Goal: Information Seeking & Learning: Learn about a topic

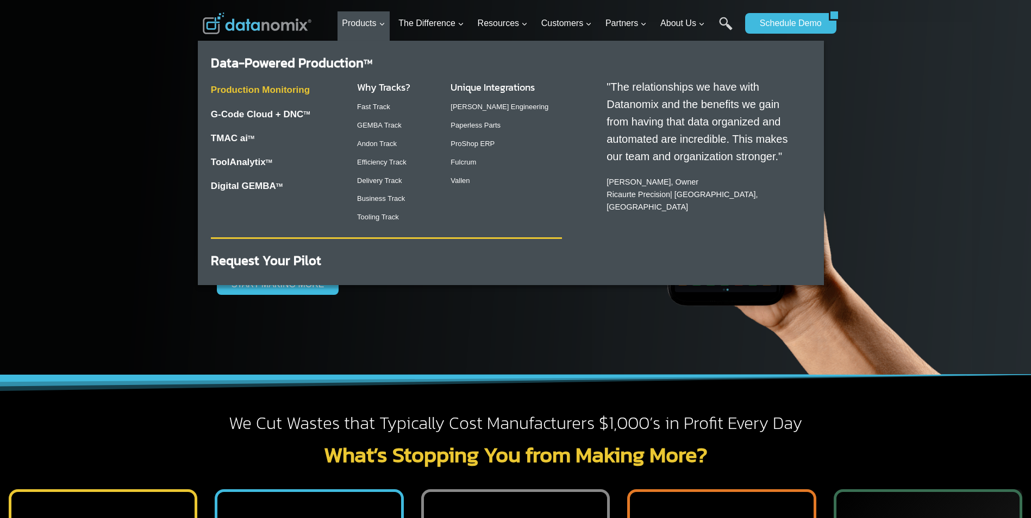
click at [286, 89] on link "Production Monitoring" at bounding box center [260, 90] width 99 height 10
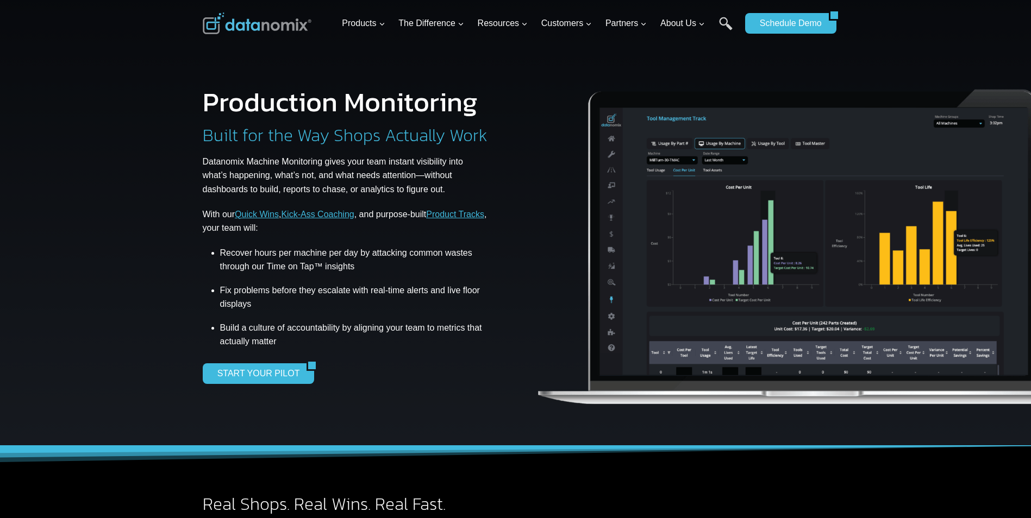
click at [158, 122] on div at bounding box center [515, 223] width 1031 height 446
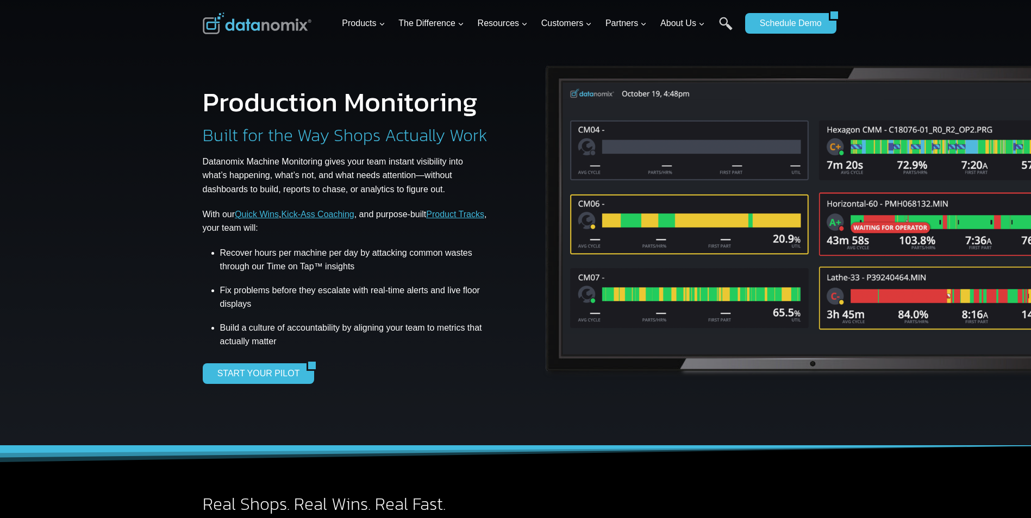
click at [733, 187] on img at bounding box center [813, 221] width 556 height 331
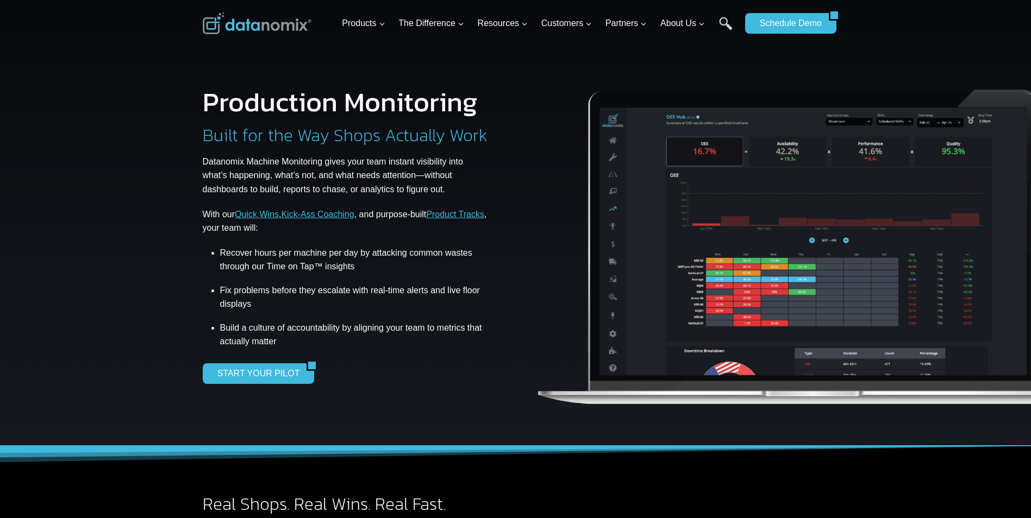
click at [447, 70] on div "Production Monitoring Built for the Way Shops Actually Work Datanomix Machine M…" at bounding box center [355, 237] width 304 height 396
click at [427, 96] on h1 "Production Monitoring" at bounding box center [340, 102] width 275 height 27
click at [424, 89] on h1 "Production Monitoring" at bounding box center [340, 102] width 275 height 27
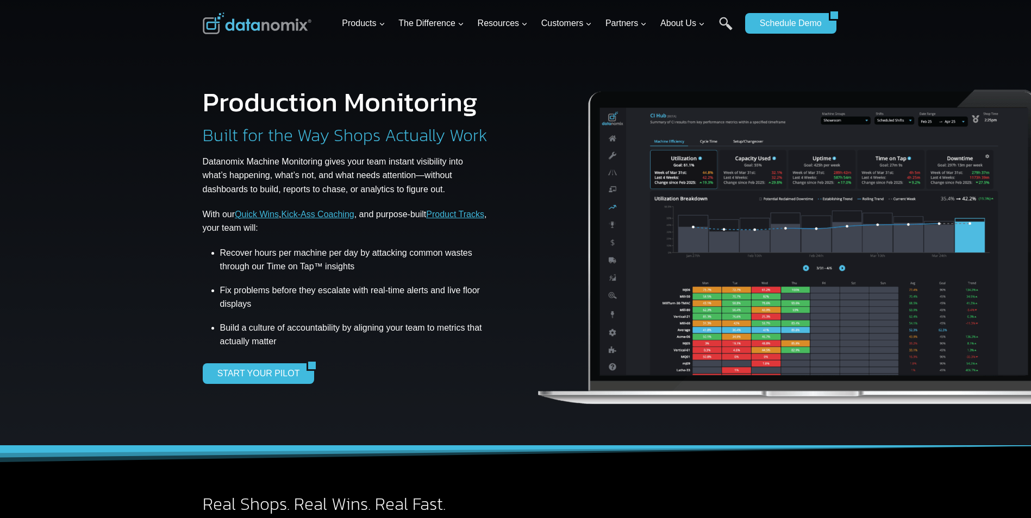
click at [264, 216] on link "Quick Wins" at bounding box center [257, 214] width 44 height 9
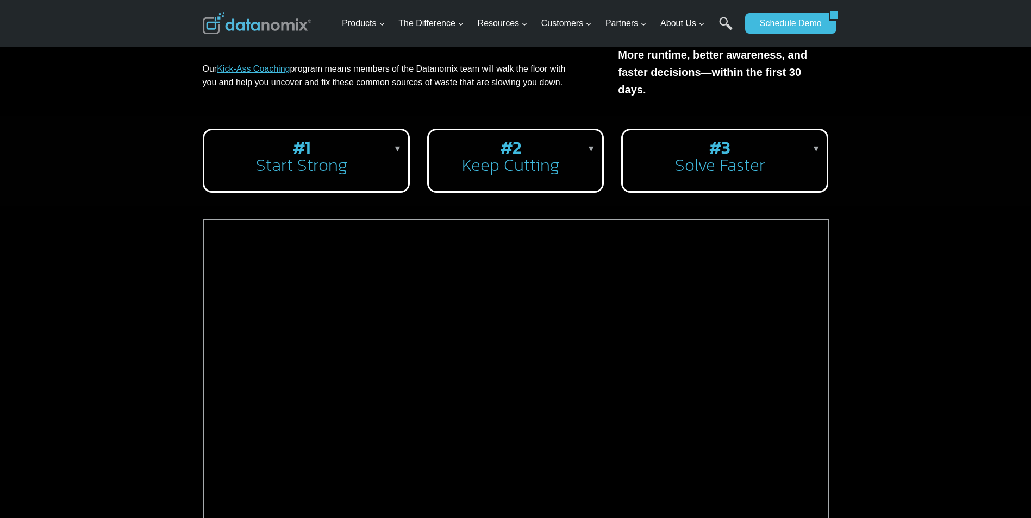
scroll to position [217, 0]
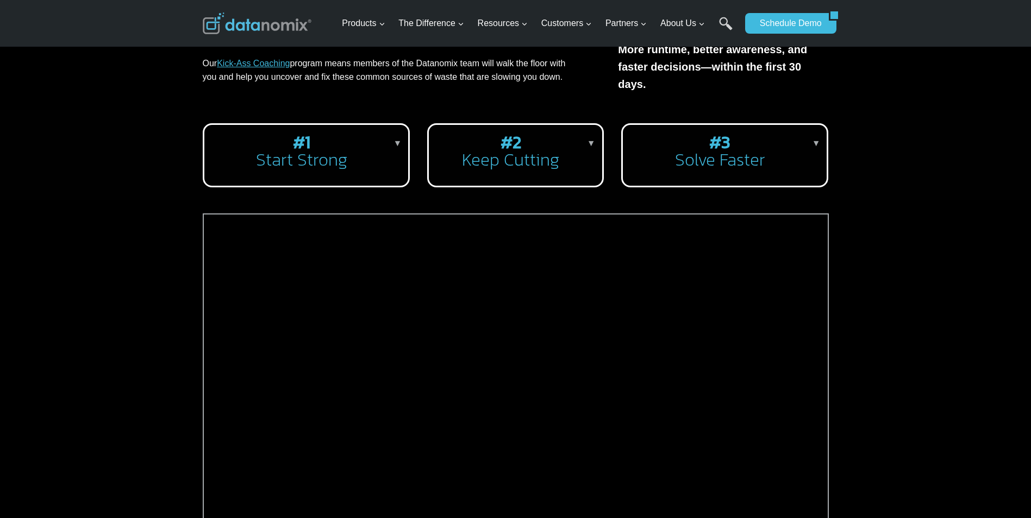
click at [351, 154] on h2 "#1 Start Strong" at bounding box center [304, 151] width 183 height 35
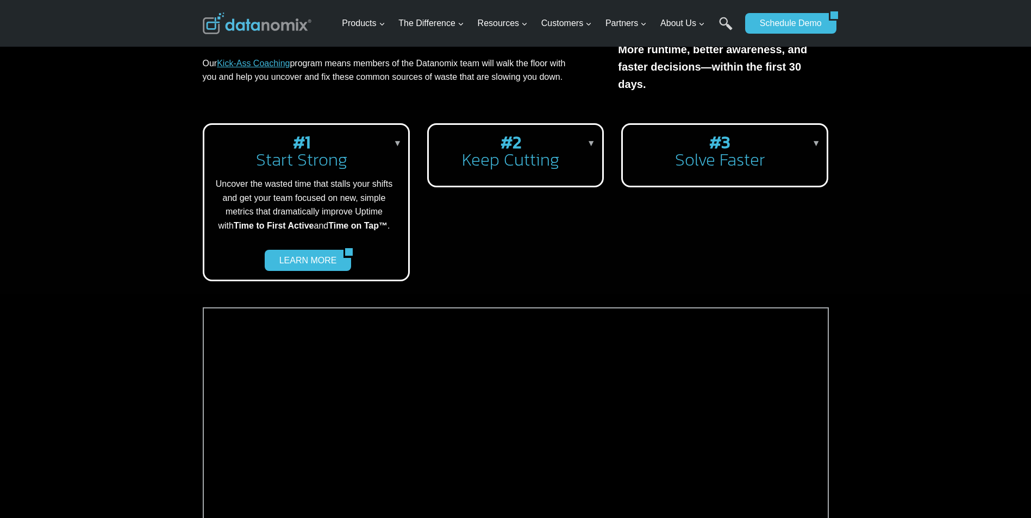
click at [527, 146] on h2 "#2 Keep Cutting" at bounding box center [512, 151] width 151 height 35
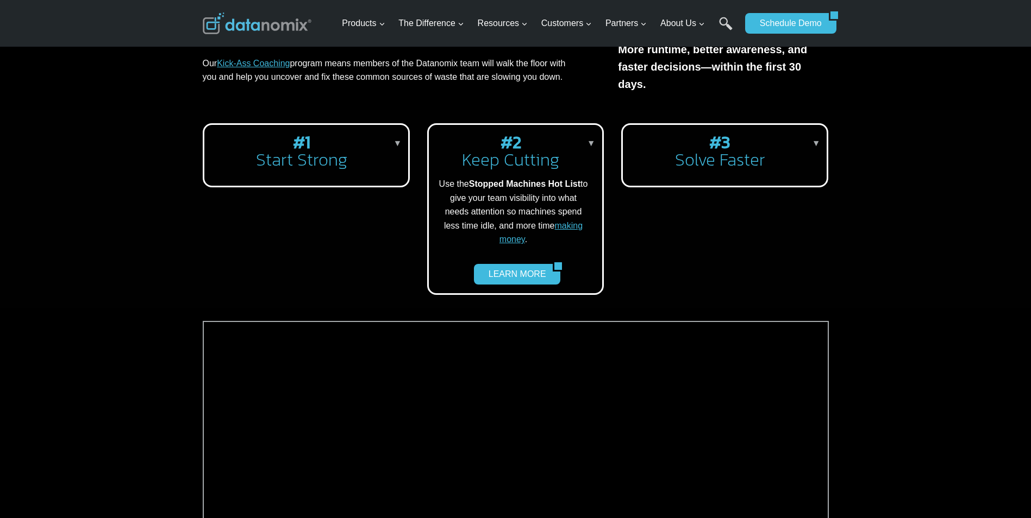
click at [731, 150] on h2 "#3 Solve Faster" at bounding box center [722, 151] width 183 height 35
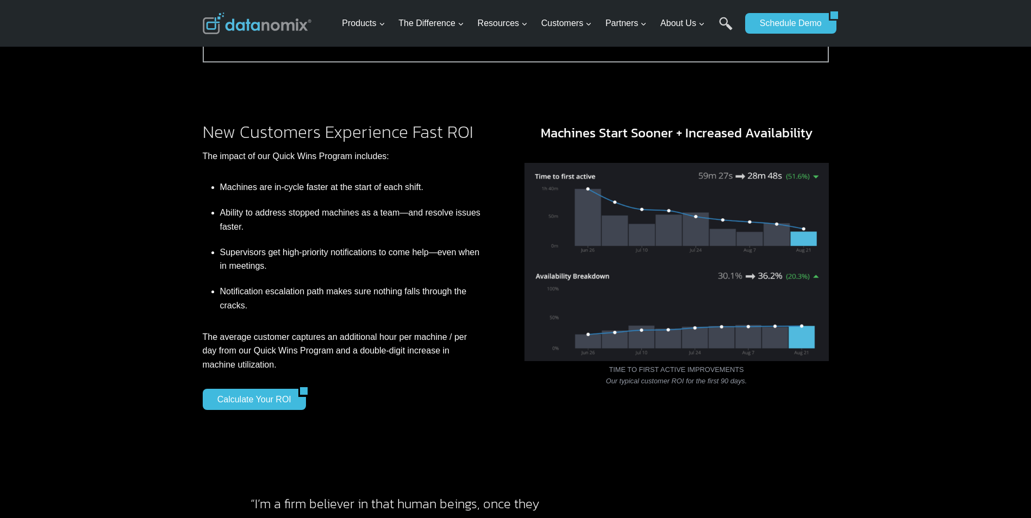
scroll to position [815, 0]
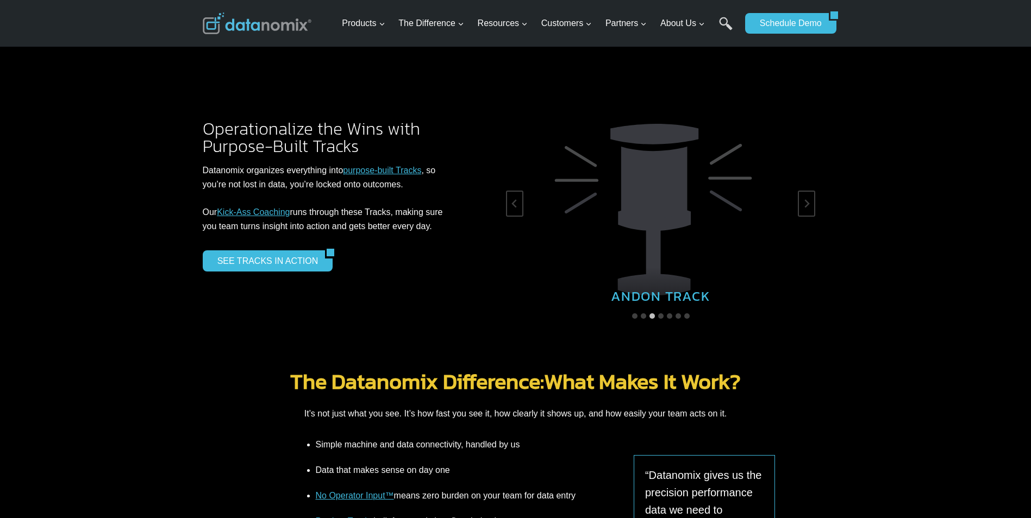
scroll to position [1739, 0]
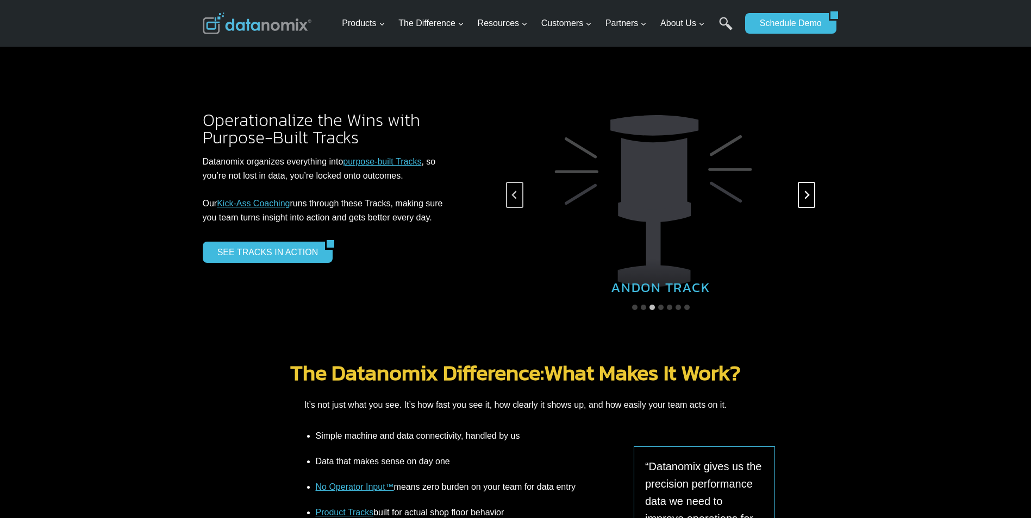
click at [812, 182] on button "Next slide" at bounding box center [806, 195] width 17 height 26
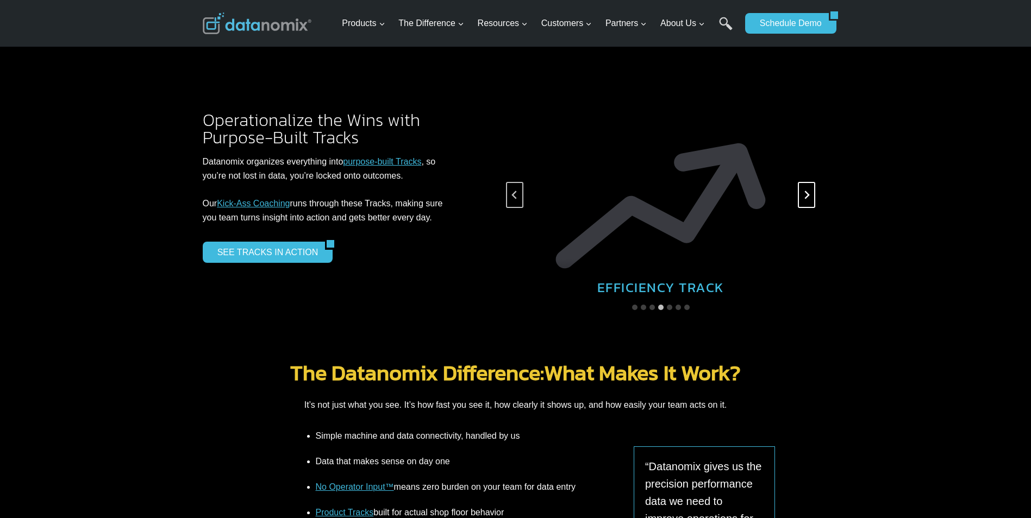
click at [812, 182] on button "Next slide" at bounding box center [806, 195] width 17 height 26
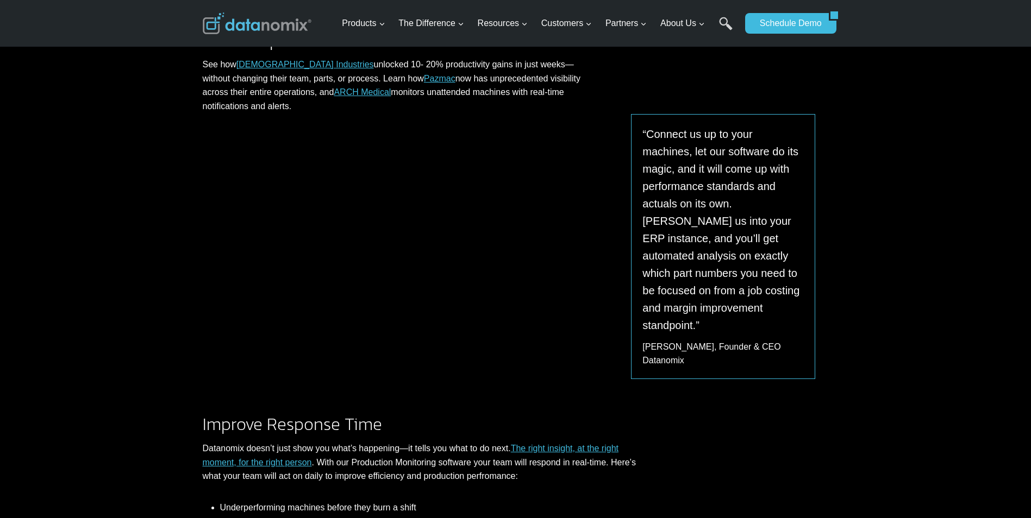
scroll to position [0, 0]
